Goal: Task Accomplishment & Management: Use online tool/utility

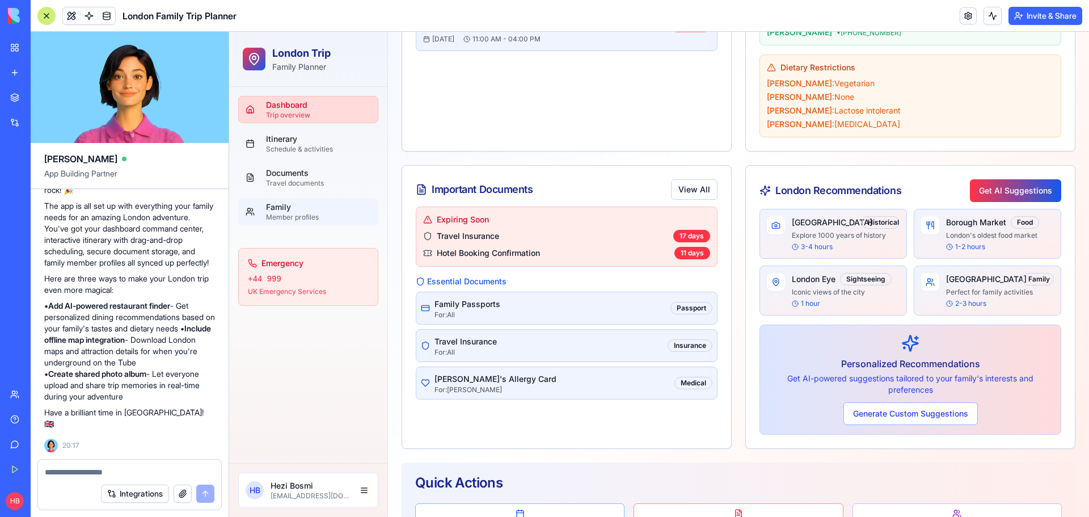
scroll to position [407, 0]
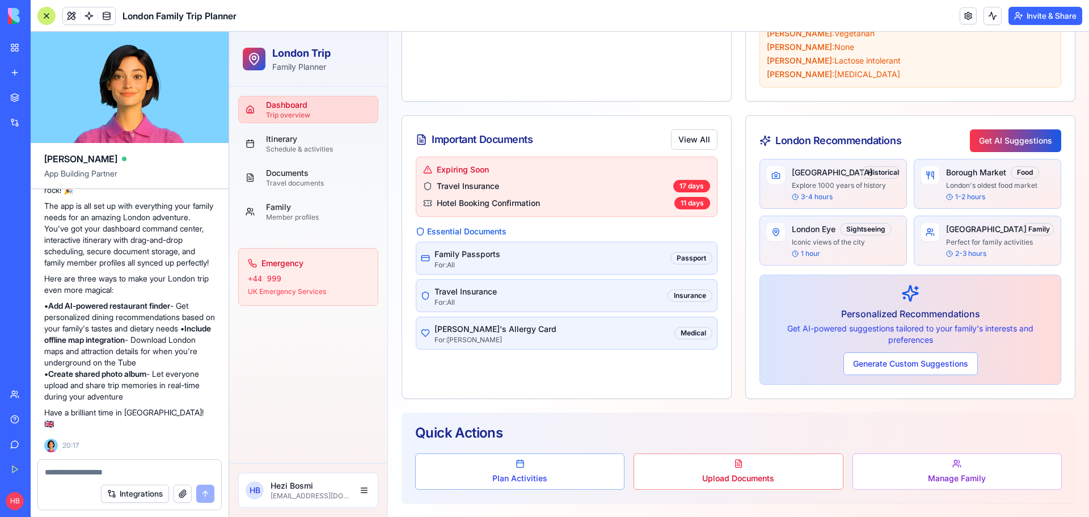
click at [85, 470] on textarea at bounding box center [130, 471] width 170 height 11
click at [82, 468] on textarea at bounding box center [130, 471] width 170 height 11
type textarea "*"
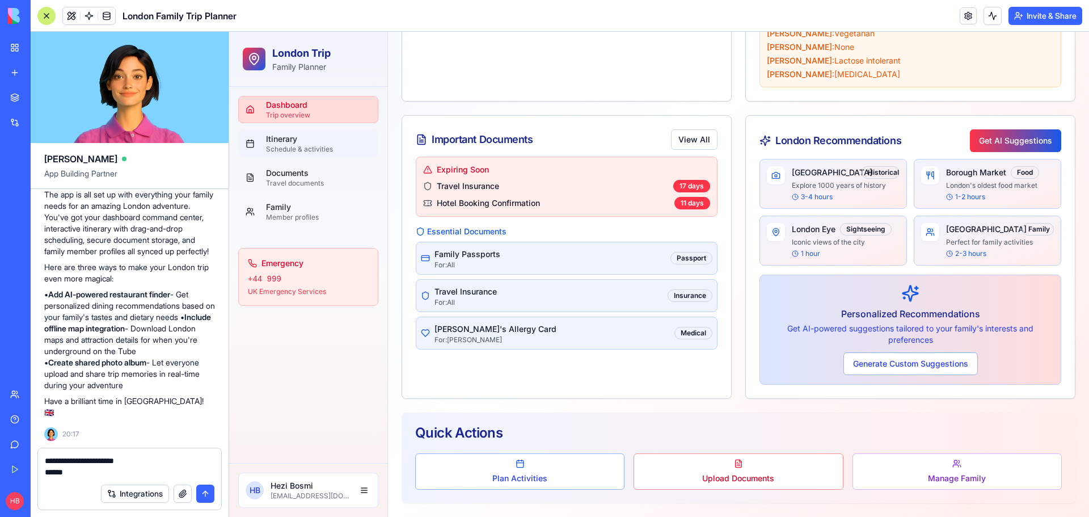
click at [329, 146] on div "Schedule & activities" at bounding box center [318, 149] width 105 height 9
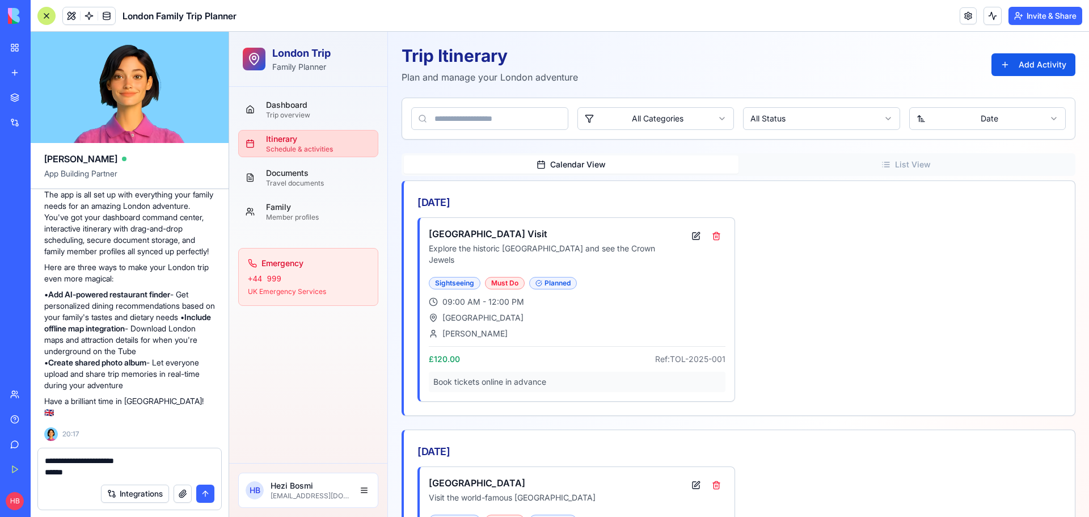
click at [904, 156] on button "List View" at bounding box center [906, 164] width 335 height 18
click at [576, 158] on button "Calendar View" at bounding box center [571, 164] width 335 height 18
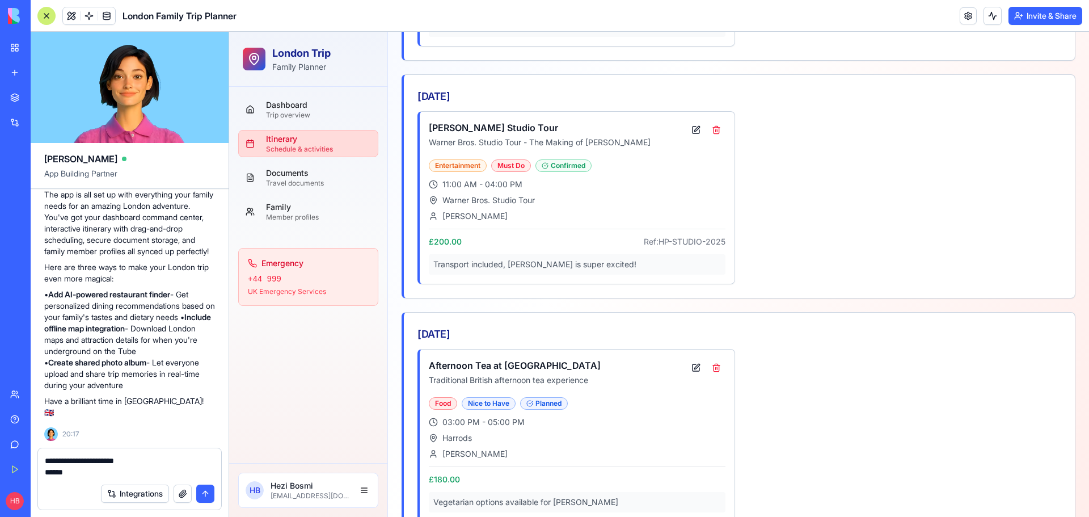
scroll to position [589, 0]
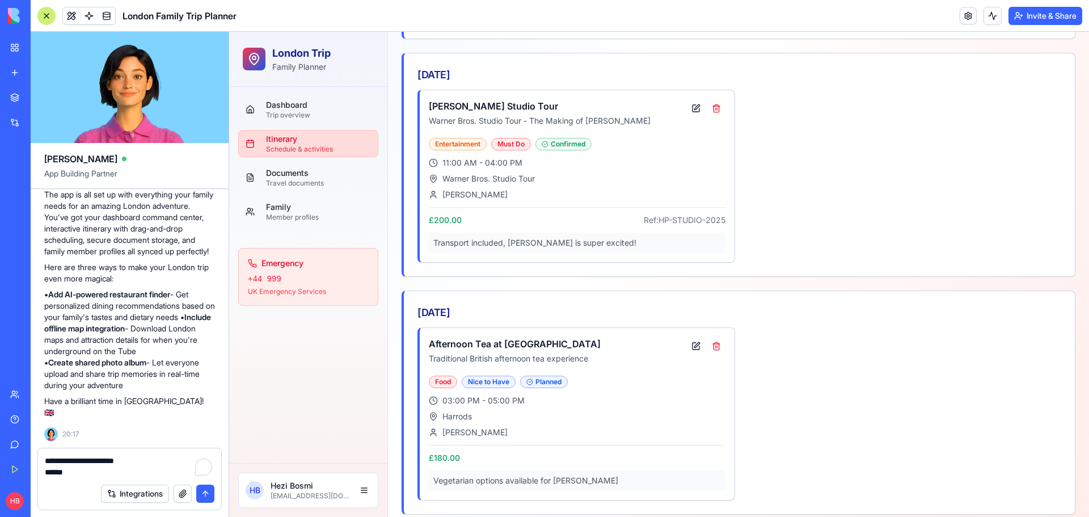
click at [116, 471] on textarea "**********" at bounding box center [130, 466] width 170 height 23
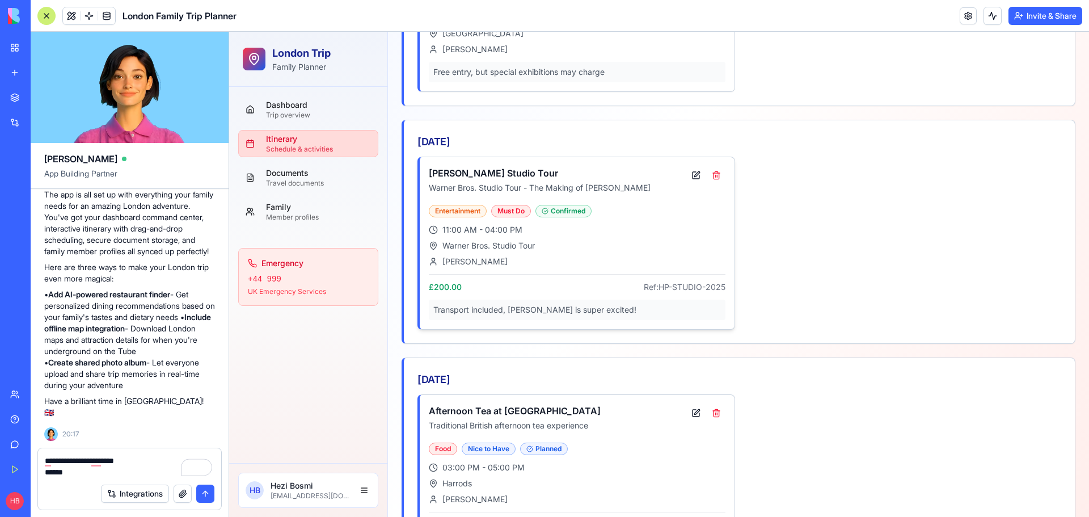
scroll to position [419, 0]
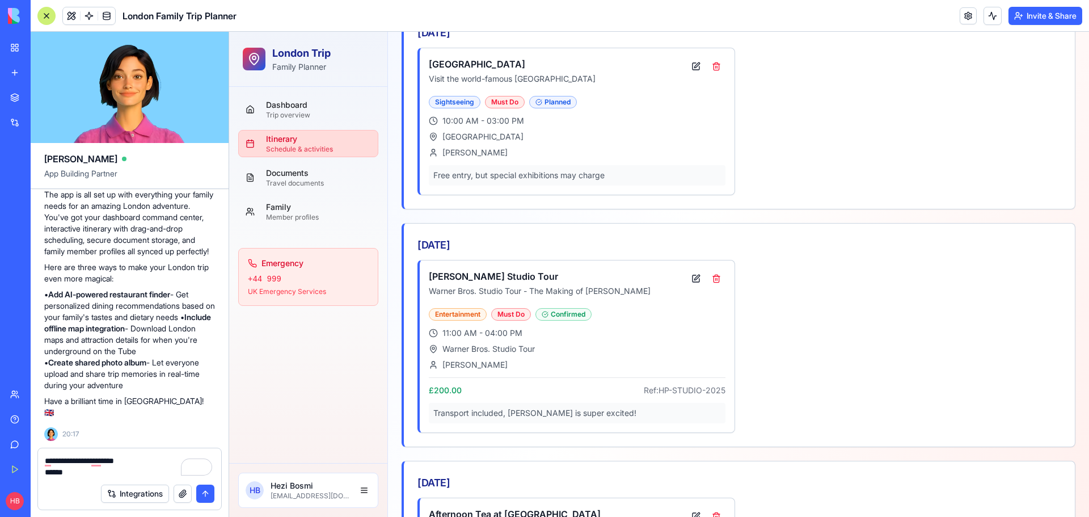
click at [89, 461] on textarea "**********" at bounding box center [130, 466] width 170 height 23
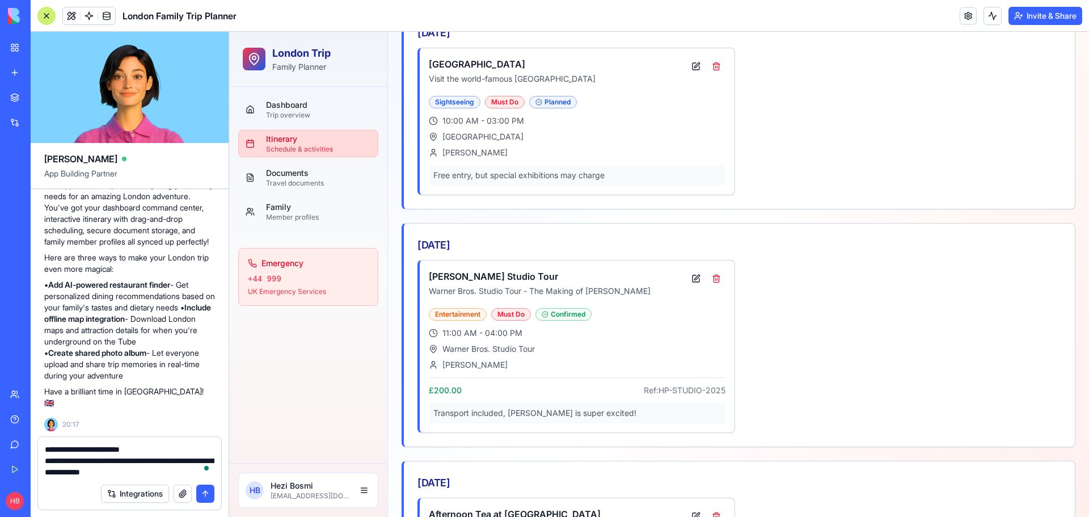
type textarea "**********"
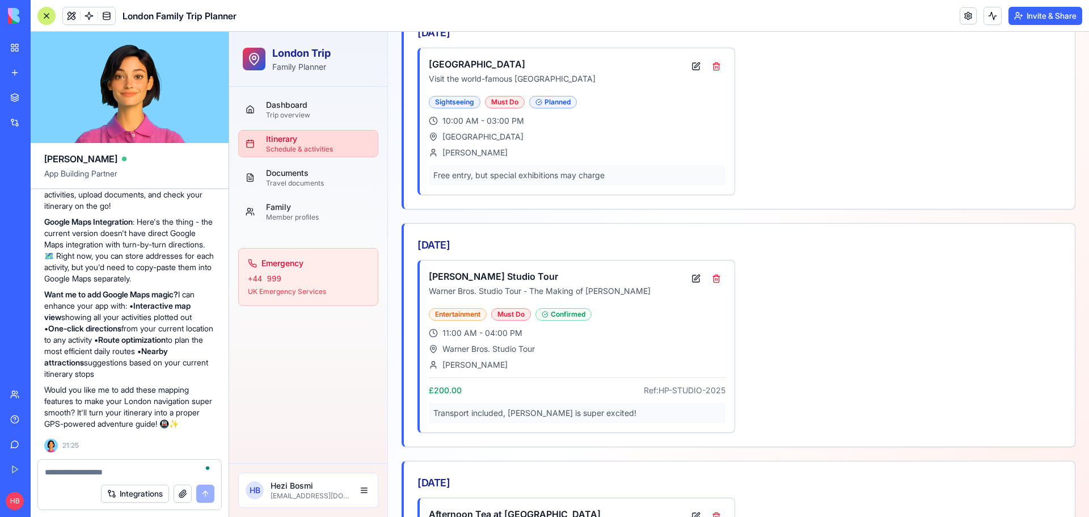
scroll to position [942, 0]
click at [83, 475] on textarea "To enrich screen reader interactions, please activate Accessibility in Grammarl…" at bounding box center [130, 471] width 170 height 11
type textarea "*"
type textarea "*******"
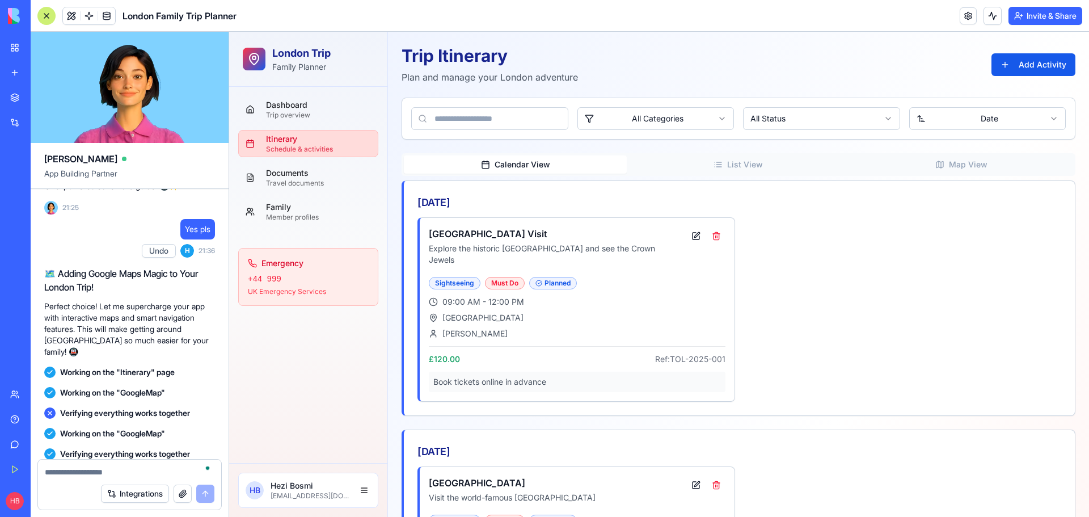
scroll to position [1221, 0]
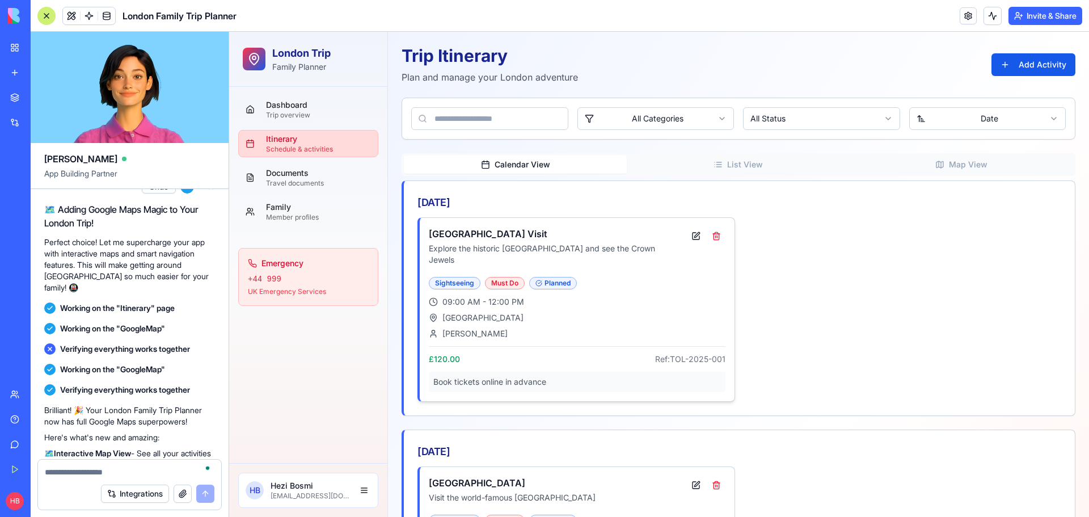
click at [553, 328] on div "[PERSON_NAME]" at bounding box center [577, 333] width 297 height 11
click at [491, 228] on h3 "[GEOGRAPHIC_DATA] Visit" at bounding box center [553, 234] width 249 height 14
click at [486, 235] on h3 "[GEOGRAPHIC_DATA] Visit" at bounding box center [553, 234] width 249 height 14
click at [283, 178] on div "Documents" at bounding box center [318, 172] width 105 height 11
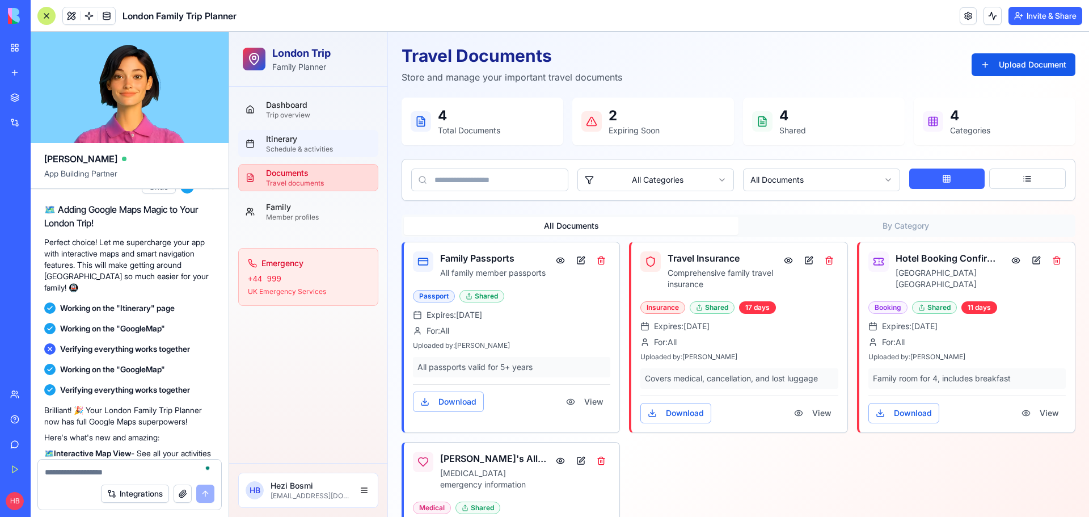
click at [251, 135] on link "Itinerary Schedule & activities" at bounding box center [308, 143] width 140 height 27
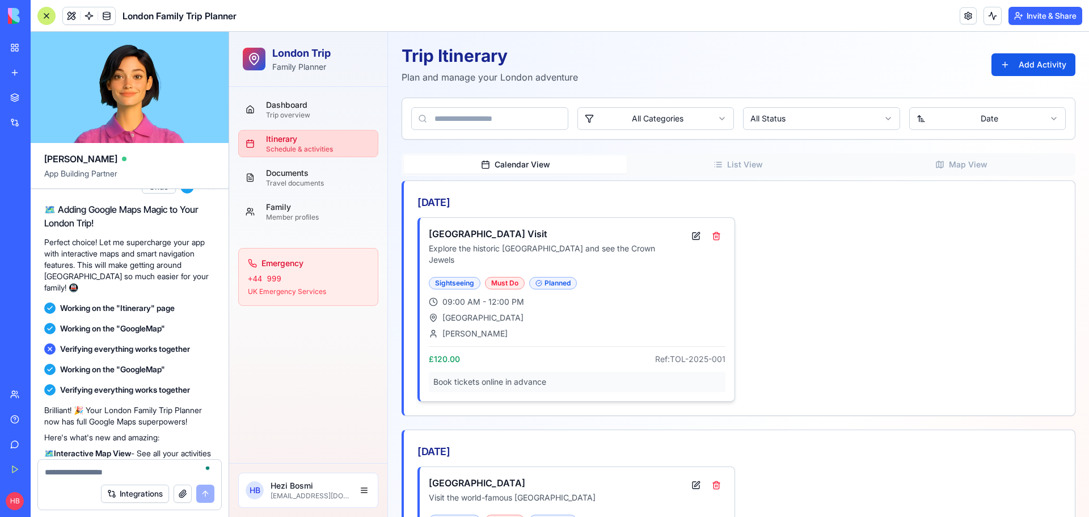
click at [463, 235] on h3 "[GEOGRAPHIC_DATA] Visit" at bounding box center [553, 234] width 249 height 14
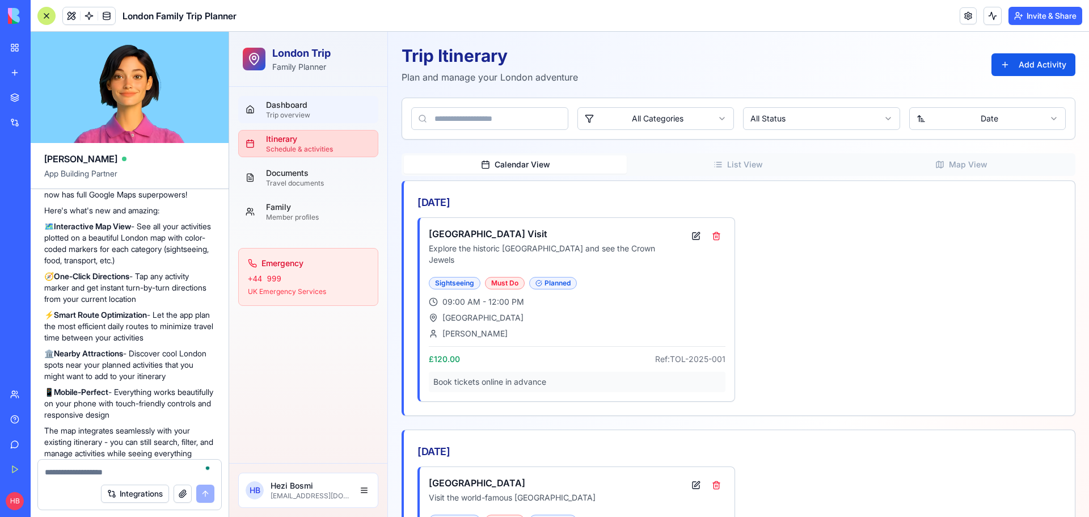
click at [286, 104] on div "Dashboard" at bounding box center [318, 104] width 105 height 11
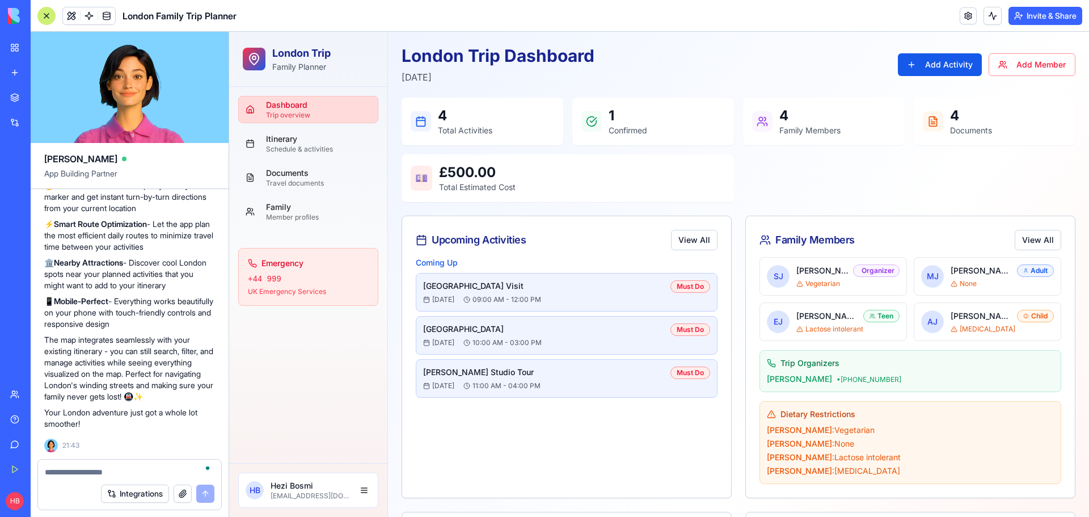
scroll to position [1562, 0]
click at [923, 64] on button "Add Activity" at bounding box center [940, 64] width 84 height 23
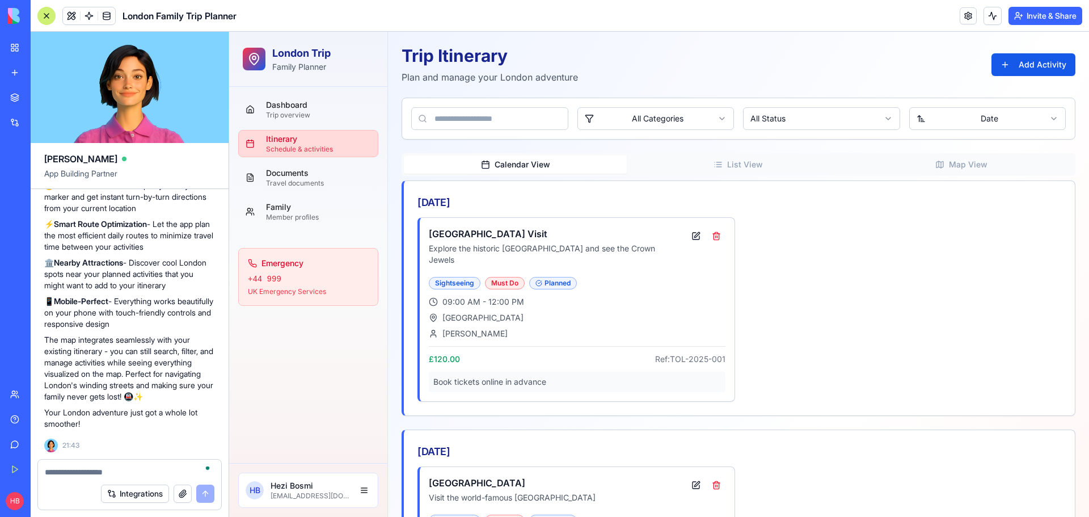
click at [507, 117] on input at bounding box center [489, 118] width 157 height 23
click at [996, 65] on button "Add Activity" at bounding box center [1034, 64] width 84 height 23
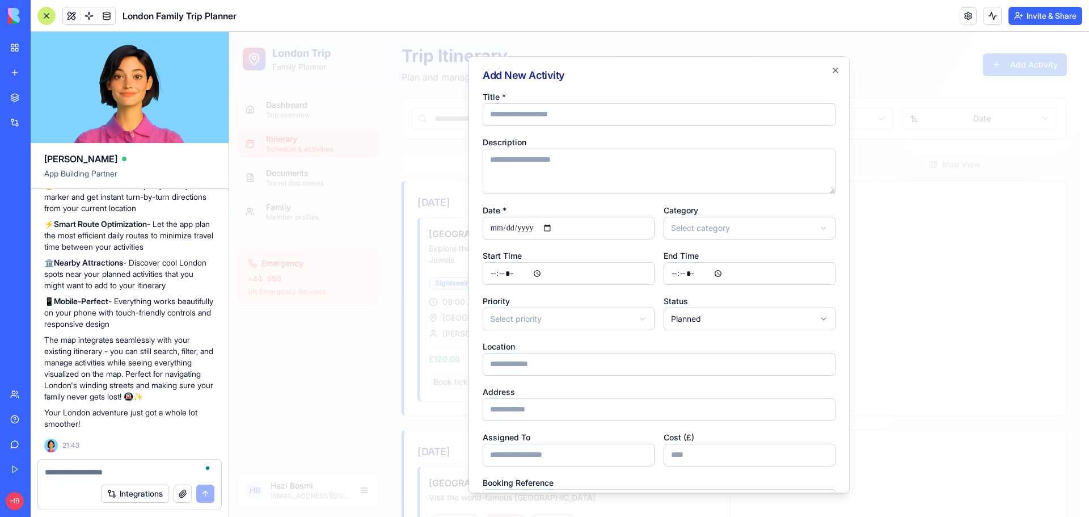
click at [797, 146] on div "Description" at bounding box center [659, 164] width 353 height 59
click at [817, 66] on div "**********" at bounding box center [659, 274] width 381 height 437
click at [831, 71] on icon "button" at bounding box center [835, 70] width 9 height 9
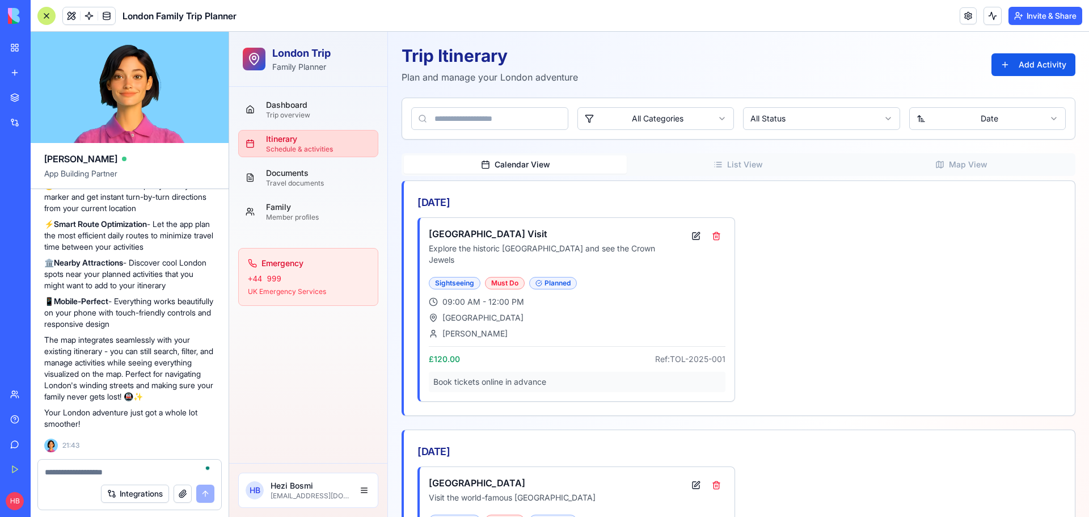
click at [52, 19] on div at bounding box center [46, 16] width 18 height 18
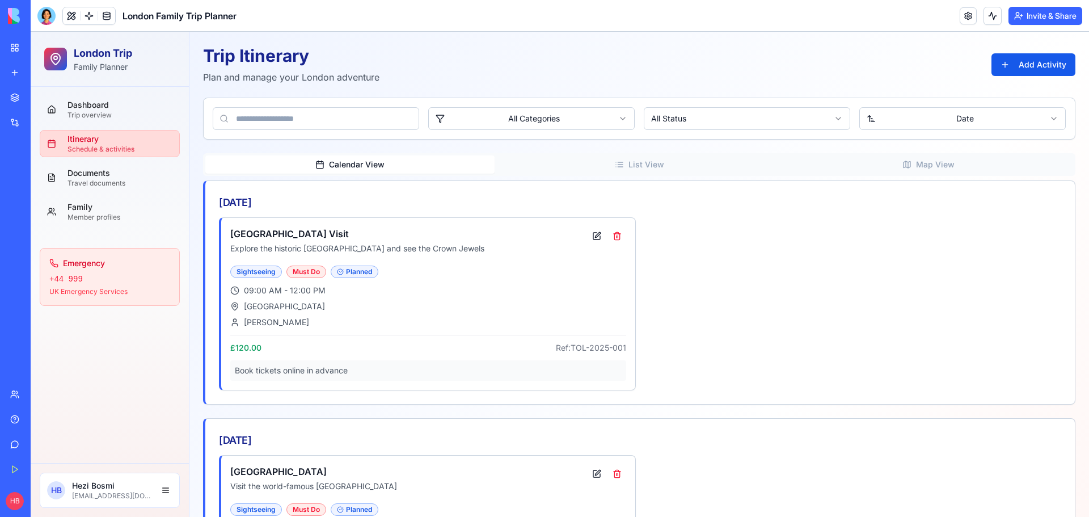
click at [52, 19] on div at bounding box center [46, 16] width 18 height 18
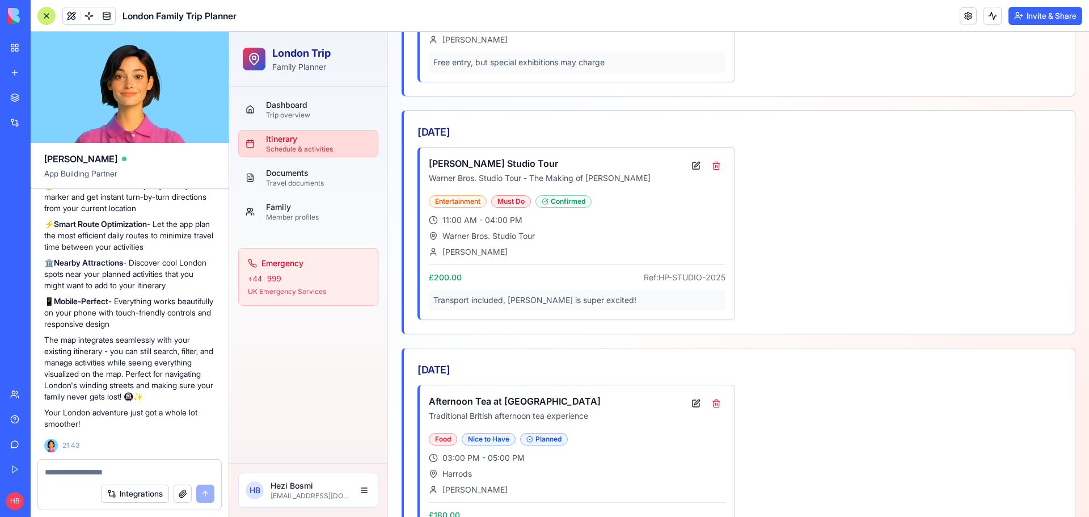
scroll to position [589, 0]
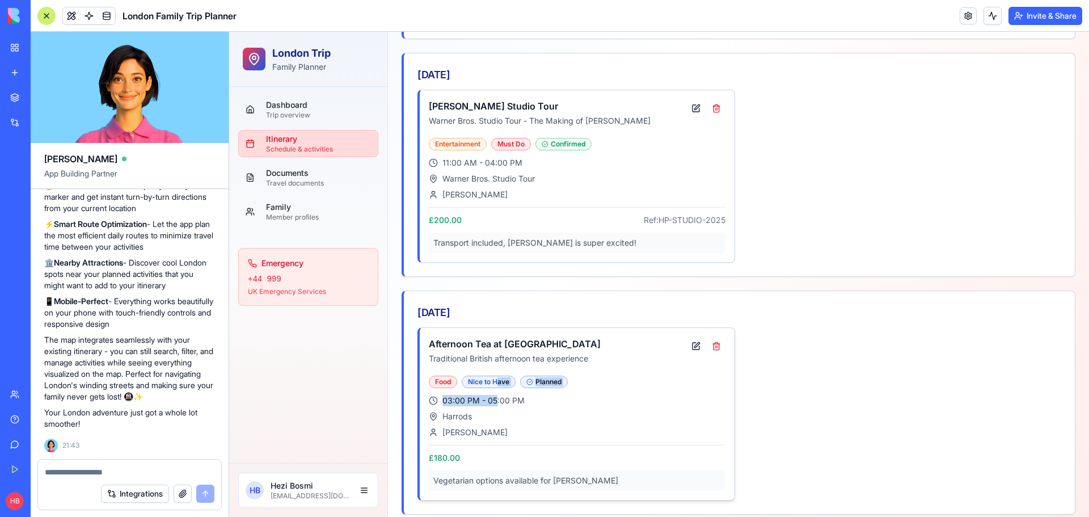
click at [498, 376] on div "Afternoon Tea at [GEOGRAPHIC_DATA] Traditional British afternoon tea experience…" at bounding box center [577, 414] width 315 height 172
click at [513, 355] on div "Afternoon Tea at [GEOGRAPHIC_DATA] Traditional British afternoon tea experience" at bounding box center [553, 353] width 249 height 32
click at [42, 48] on div "My Workspace" at bounding box center [34, 47] width 15 height 11
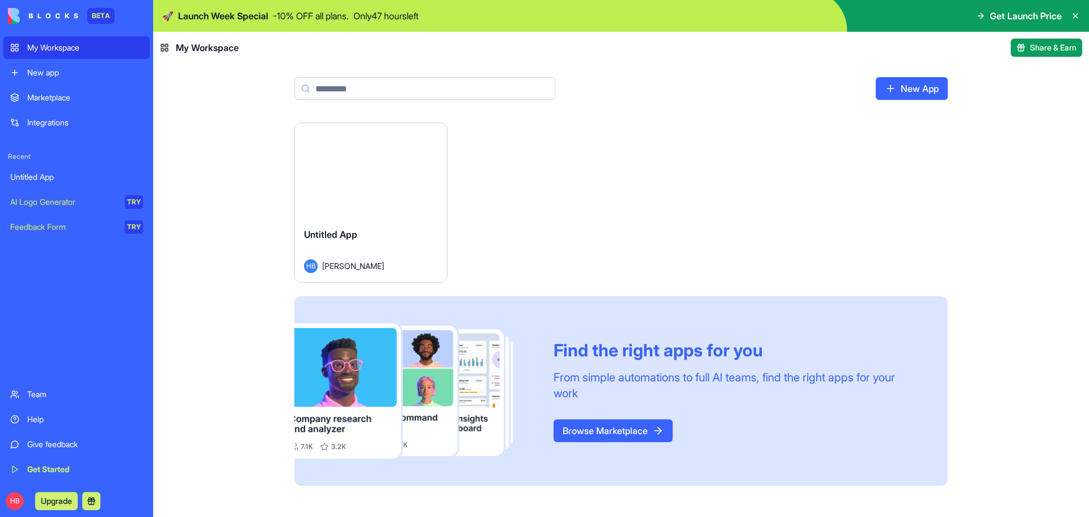
click at [348, 191] on div "Launch" at bounding box center [371, 170] width 152 height 95
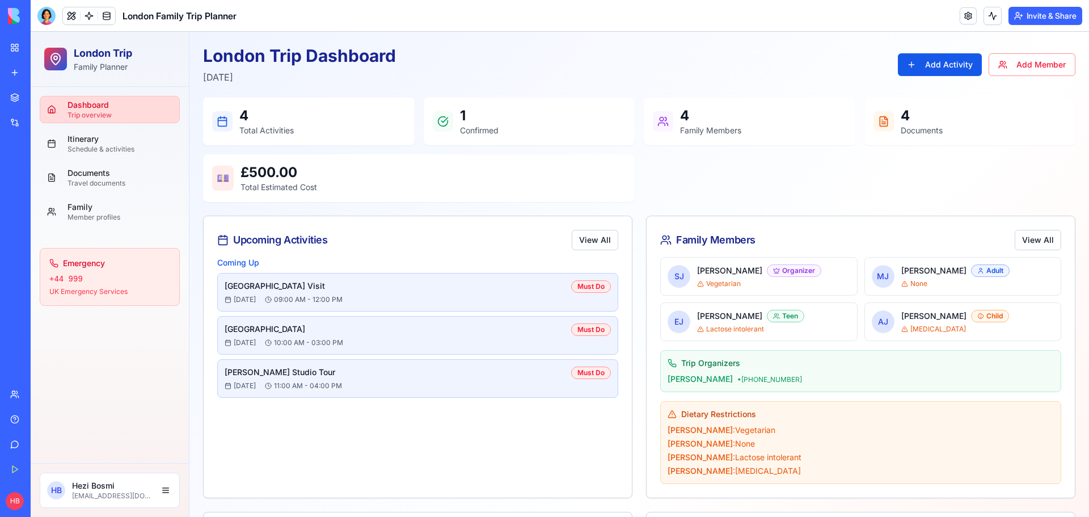
click at [20, 43] on link "My Workspace" at bounding box center [25, 47] width 45 height 23
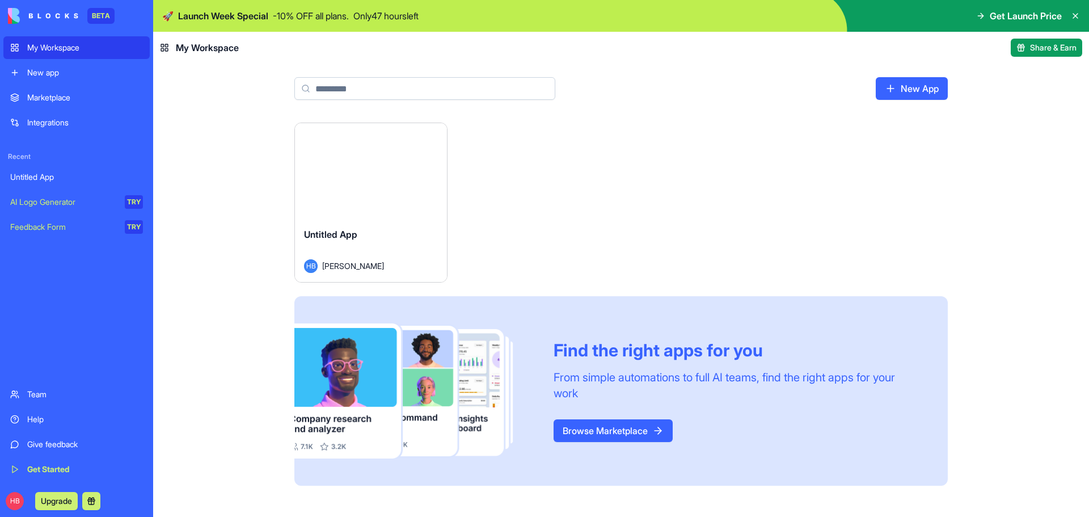
click at [915, 86] on link "New App" at bounding box center [912, 88] width 72 height 23
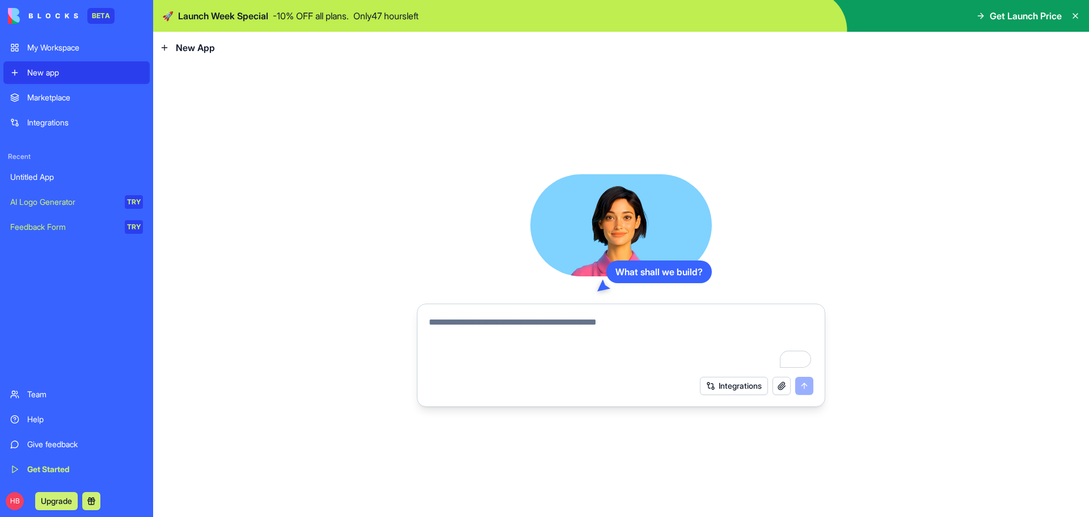
click at [557, 333] on textarea "To enrich screen reader interactions, please activate Accessibility in Grammarl…" at bounding box center [621, 342] width 385 height 54
type textarea "**********"
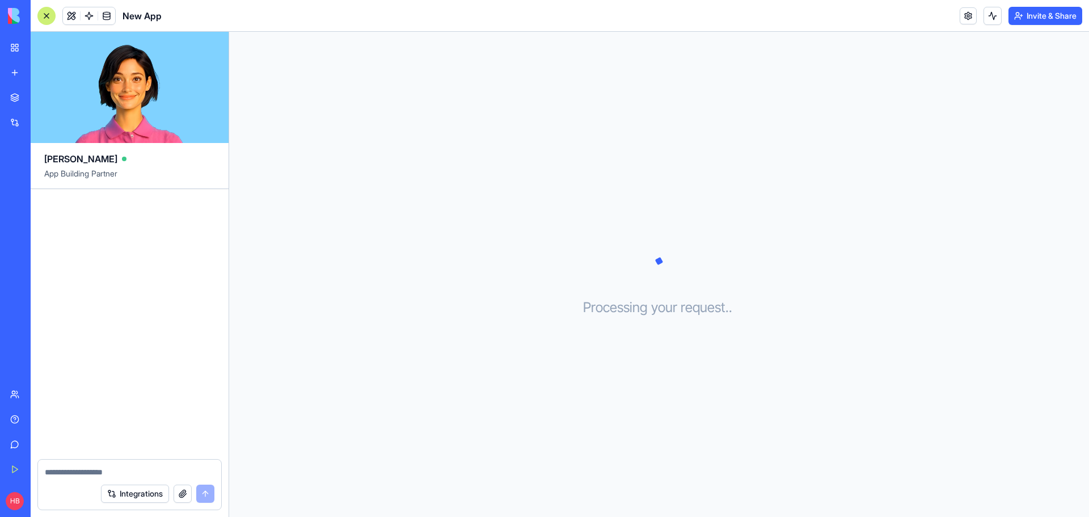
drag, startPoint x: 110, startPoint y: 255, endPoint x: 120, endPoint y: 241, distance: 17.5
click at [110, 255] on div at bounding box center [130, 324] width 198 height 270
